Goal: Task Accomplishment & Management: Manage account settings

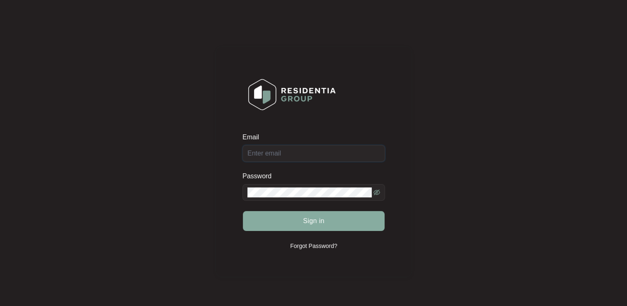
type input "[EMAIL_ADDRESS][DOMAIN_NAME]"
click at [315, 220] on span "Sign in" at bounding box center [314, 221] width 22 height 10
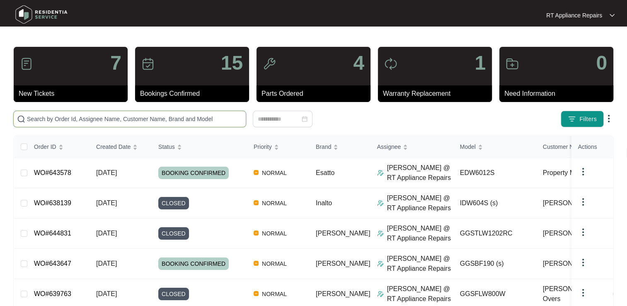
click at [95, 119] on input "text" at bounding box center [134, 118] width 215 height 9
click at [63, 175] on link "WO#643578" at bounding box center [52, 172] width 37 height 7
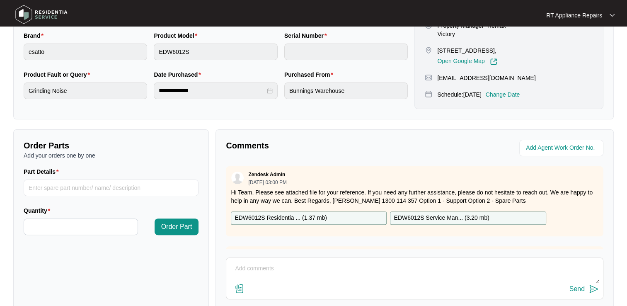
scroll to position [207, 0]
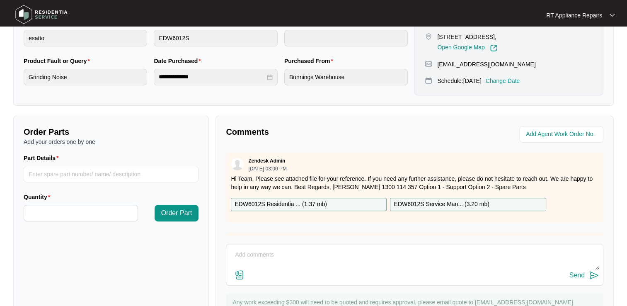
click at [514, 85] on p "Change Date" at bounding box center [503, 81] width 34 height 8
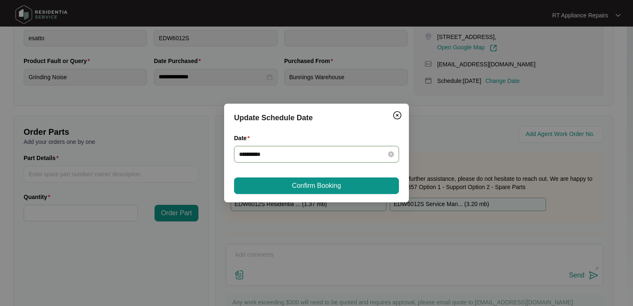
click at [303, 156] on input "**********" at bounding box center [311, 154] width 145 height 9
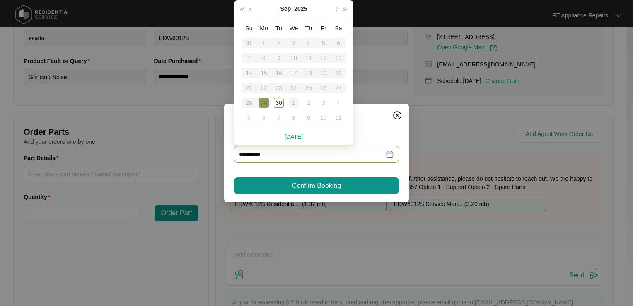
type input "**********"
click at [294, 100] on div "1" at bounding box center [294, 103] width 10 height 10
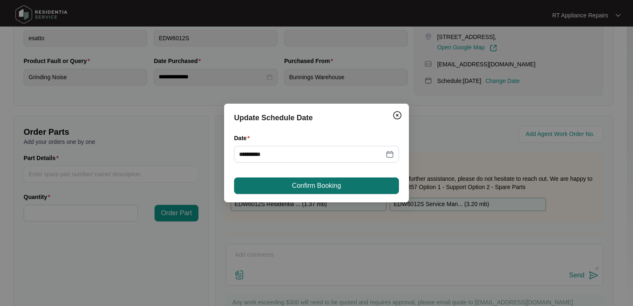
click at [298, 185] on span "Confirm Booking" at bounding box center [316, 186] width 49 height 10
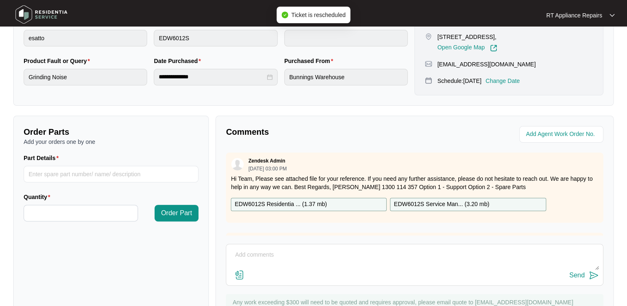
click at [600, 14] on p "RT Appliance Repairs" at bounding box center [574, 15] width 56 height 8
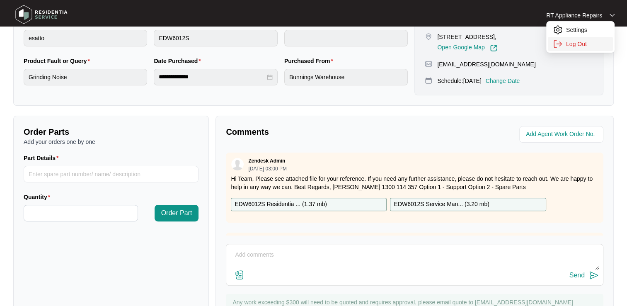
click at [586, 46] on p "Log Out" at bounding box center [587, 44] width 42 height 8
